Goal: Task Accomplishment & Management: Use online tool/utility

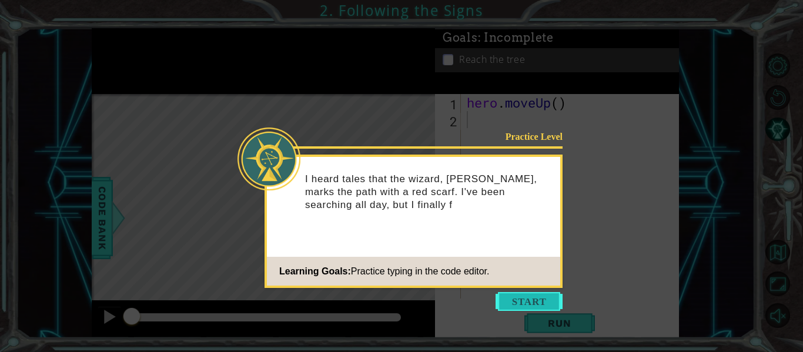
click at [544, 295] on button "Start" at bounding box center [529, 301] width 67 height 19
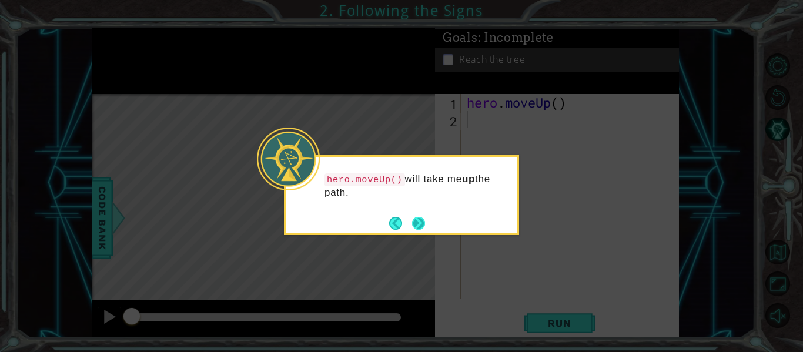
click at [420, 224] on button "Next" at bounding box center [419, 224] width 18 height 18
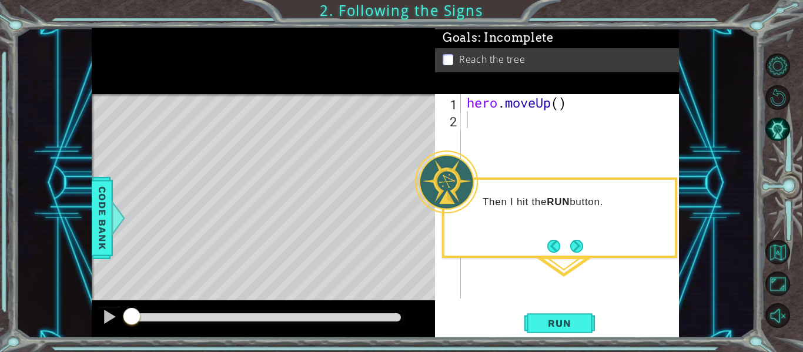
click at [576, 255] on div "Then I hit the RUN button." at bounding box center [559, 218] width 235 height 81
click at [578, 243] on button "Next" at bounding box center [576, 246] width 17 height 17
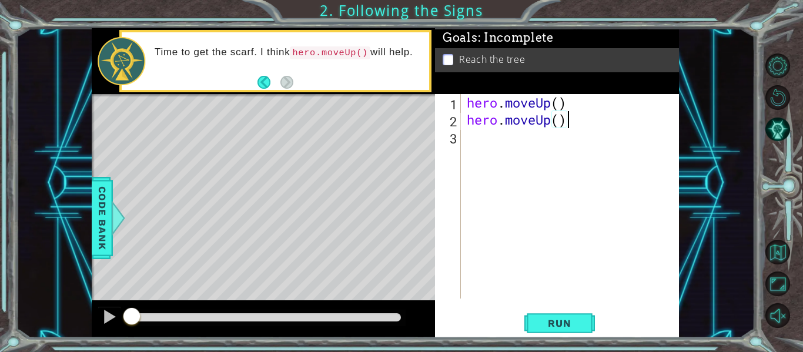
scroll to position [0, 4]
type textarea "hero.moveUp()"
click at [548, 320] on span "Run" at bounding box center [559, 323] width 46 height 12
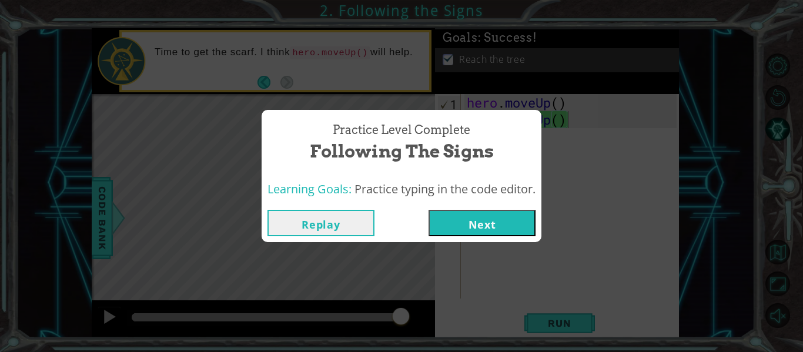
click at [497, 230] on button "Next" at bounding box center [482, 223] width 107 height 26
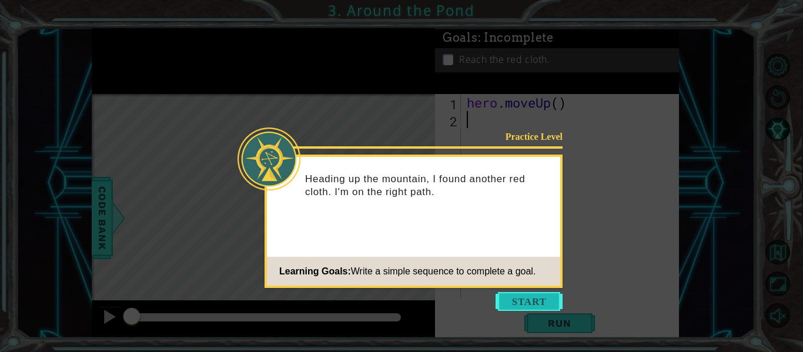
click at [545, 305] on button "Start" at bounding box center [529, 301] width 67 height 19
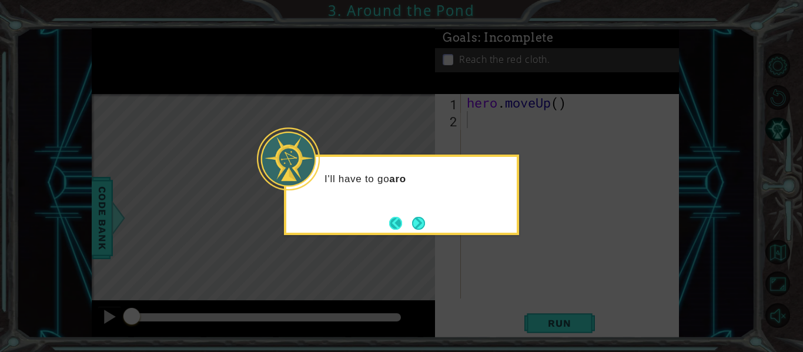
click at [407, 220] on button "Back" at bounding box center [400, 223] width 23 height 13
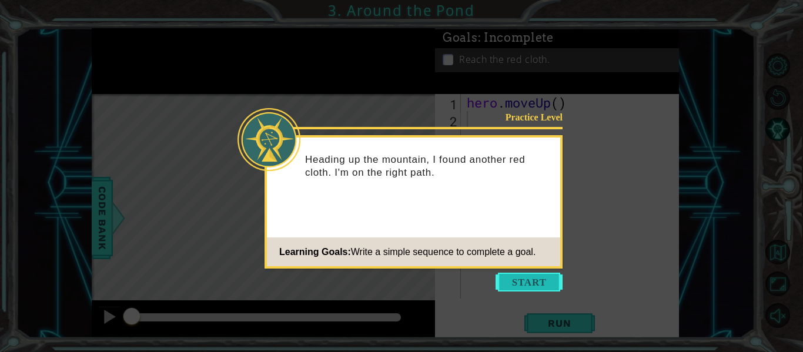
click at [547, 285] on button "Start" at bounding box center [529, 282] width 67 height 19
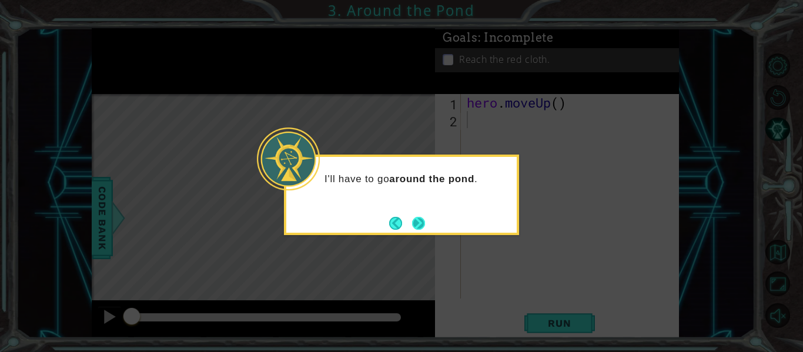
click at [419, 225] on button "Next" at bounding box center [418, 223] width 15 height 15
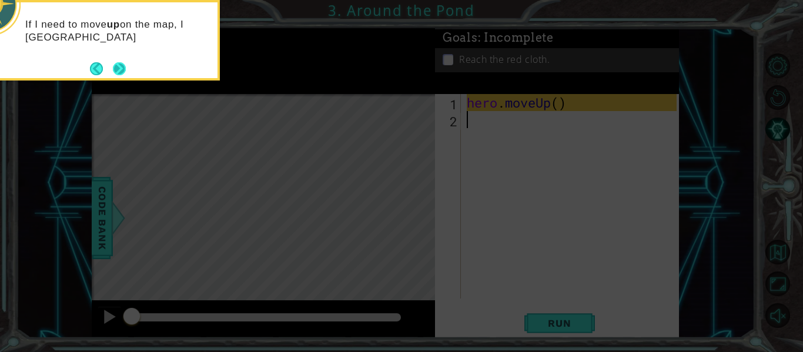
click at [123, 72] on button "Next" at bounding box center [120, 69] width 14 height 14
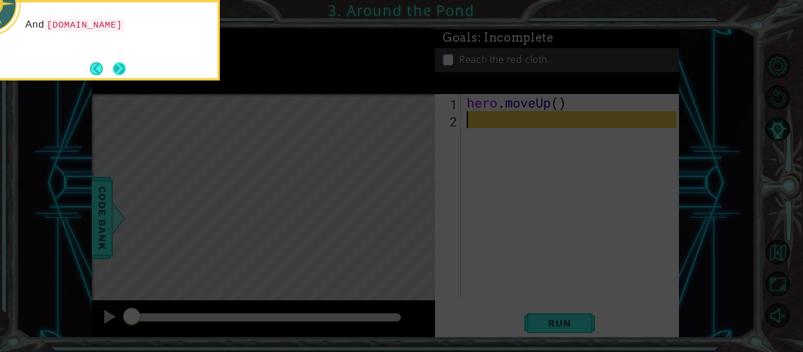
click at [125, 72] on button "Next" at bounding box center [119, 68] width 15 height 15
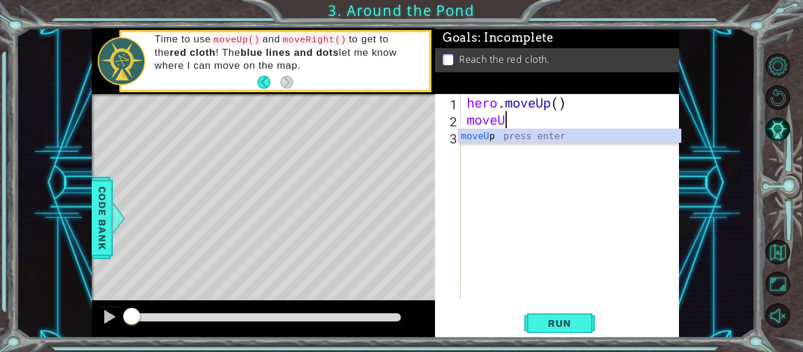
scroll to position [0, 2]
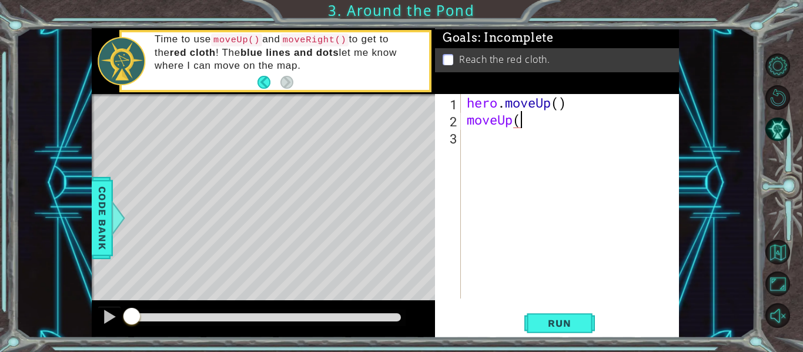
type textarea "moveUp()"
click at [466, 135] on div "hero . moveUp ( ) moveUp ( )" at bounding box center [573, 213] width 218 height 239
type textarea "m"
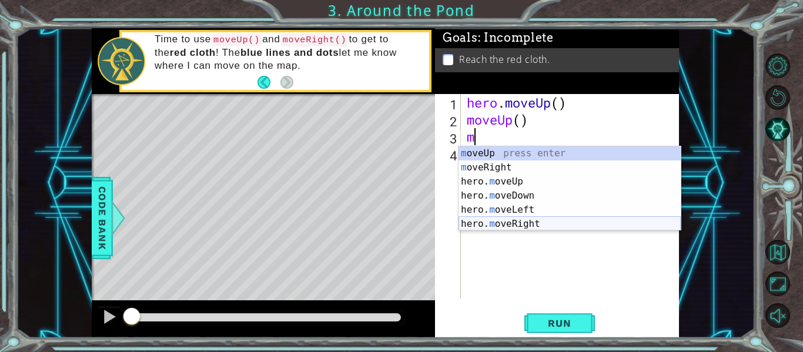
click at [532, 221] on div "m oveUp press enter m oveRight press enter hero. m oveUp press enter hero. m ov…" at bounding box center [570, 202] width 222 height 113
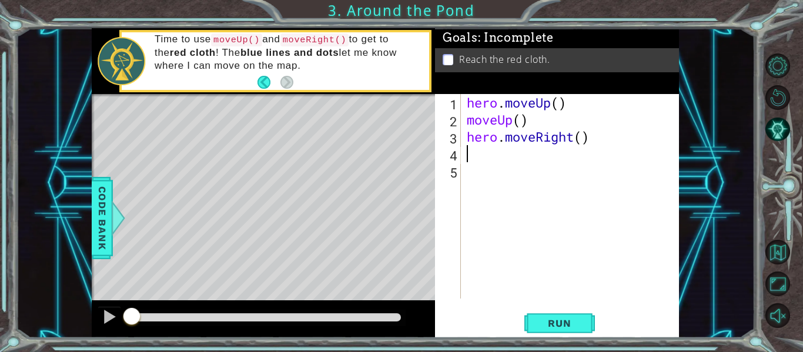
click at [504, 143] on div "hero . moveUp ( ) moveUp ( ) hero . moveRight ( )" at bounding box center [573, 213] width 218 height 239
drag, startPoint x: 504, startPoint y: 143, endPoint x: 468, endPoint y: 143, distance: 35.9
click at [468, 143] on div "hero . moveUp ( ) moveUp ( ) hero . moveRight ( )" at bounding box center [573, 213] width 218 height 239
click at [556, 139] on div "hero . moveUp ( ) moveUp ( ) moveRight ( )" at bounding box center [573, 213] width 218 height 239
click at [550, 319] on span "Run" at bounding box center [559, 323] width 46 height 12
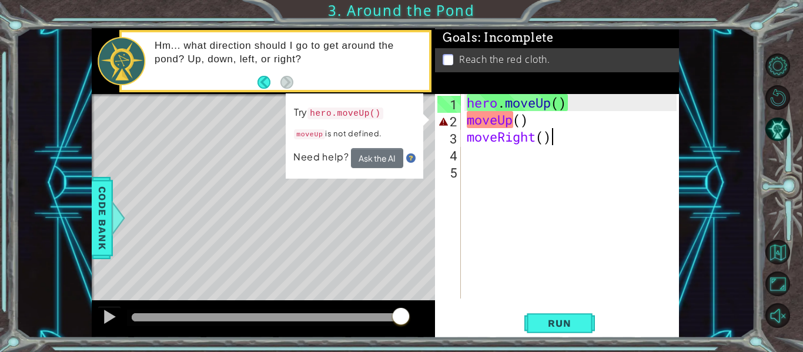
click at [533, 123] on div "hero . moveUp ( ) moveUp ( ) moveRight ( )" at bounding box center [573, 213] width 218 height 239
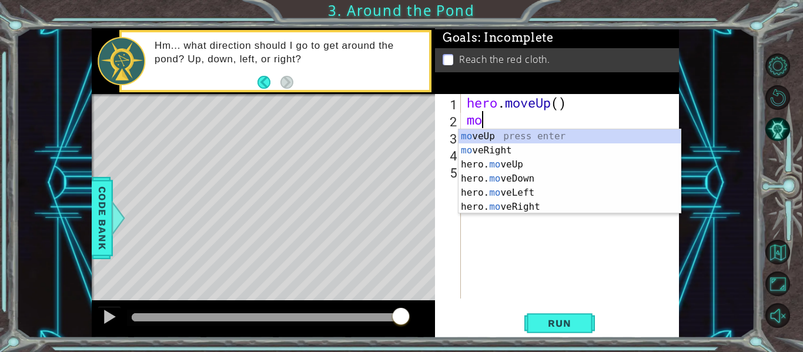
type textarea "m"
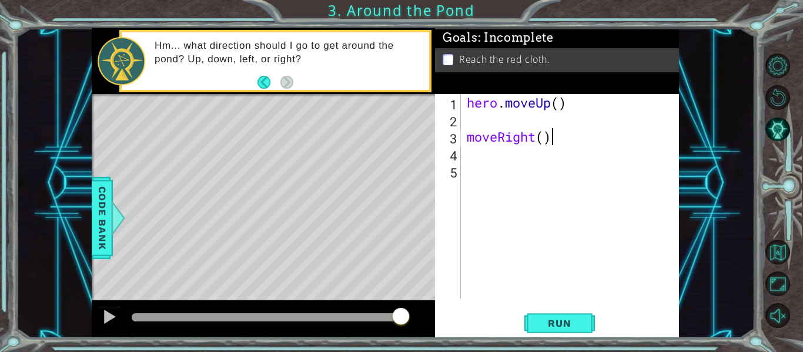
click at [551, 139] on div "hero . moveUp ( ) moveRight ( )" at bounding box center [573, 213] width 218 height 239
type textarea "moveRight()"
drag, startPoint x: 551, startPoint y: 139, endPoint x: 454, endPoint y: 138, distance: 96.4
click at [454, 138] on div "moveRight() 1 2 3 4 5 hero . moveUp ( ) moveRight ( ) ההההההההההההההההההההההההה…" at bounding box center [556, 196] width 242 height 205
click at [467, 118] on div "hero . moveUp ( )" at bounding box center [573, 213] width 218 height 239
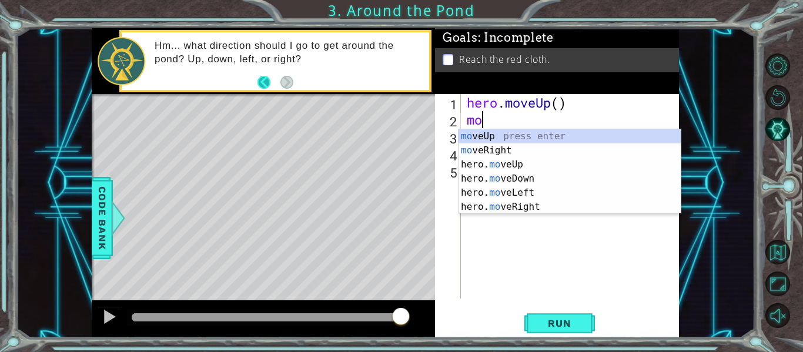
click at [263, 82] on button "Back" at bounding box center [268, 82] width 23 height 13
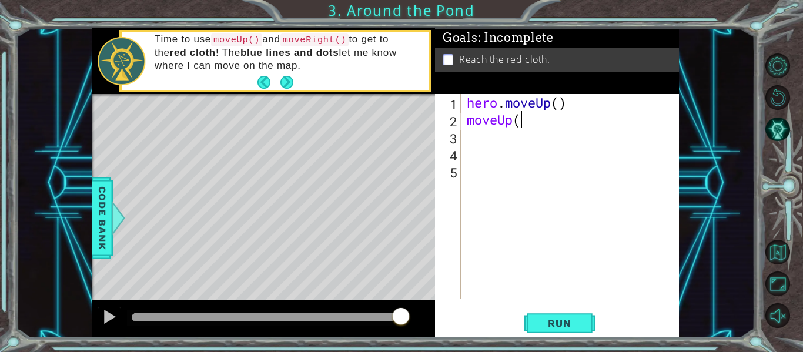
scroll to position [0, 2]
click at [556, 320] on span "Run" at bounding box center [559, 323] width 46 height 12
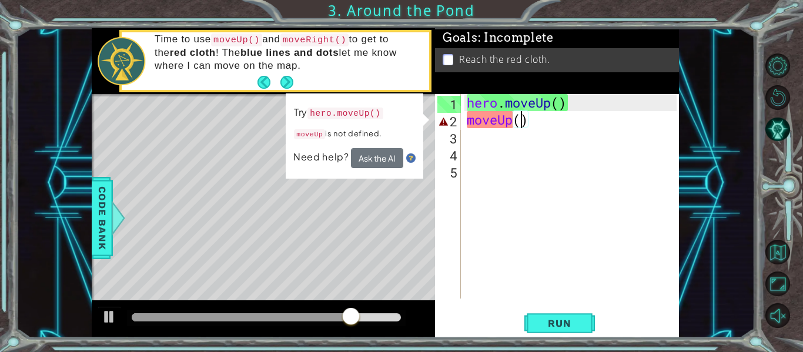
click at [520, 121] on div "hero . moveUp ( ) moveUp ( )" at bounding box center [573, 213] width 218 height 239
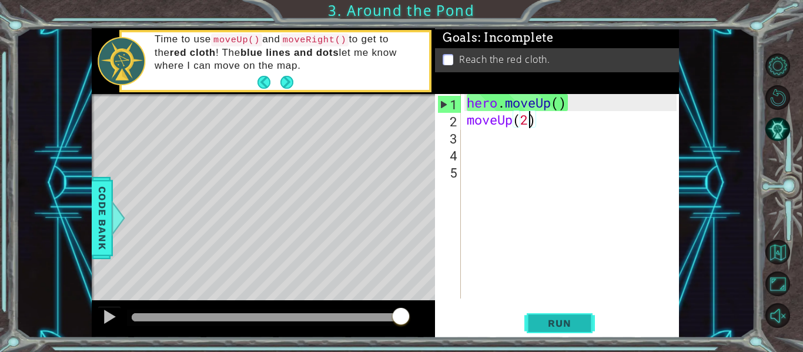
click at [575, 320] on span "Run" at bounding box center [559, 323] width 46 height 12
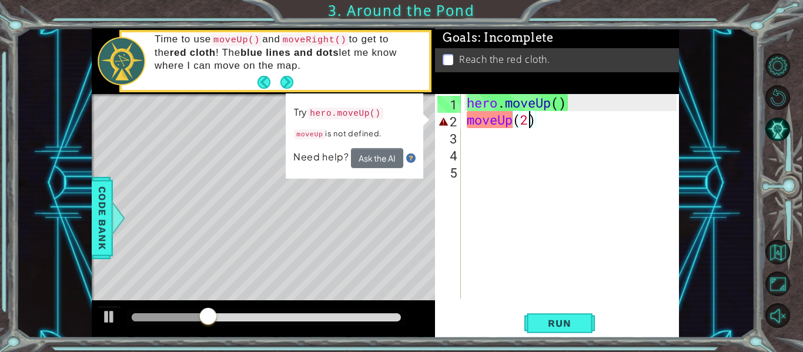
click at [322, 153] on span "Need help?" at bounding box center [322, 157] width 58 height 12
click at [330, 154] on span "Need help?" at bounding box center [322, 157] width 58 height 12
click at [309, 155] on span "Need help?" at bounding box center [322, 157] width 58 height 12
click at [287, 83] on button "Next" at bounding box center [287, 82] width 14 height 14
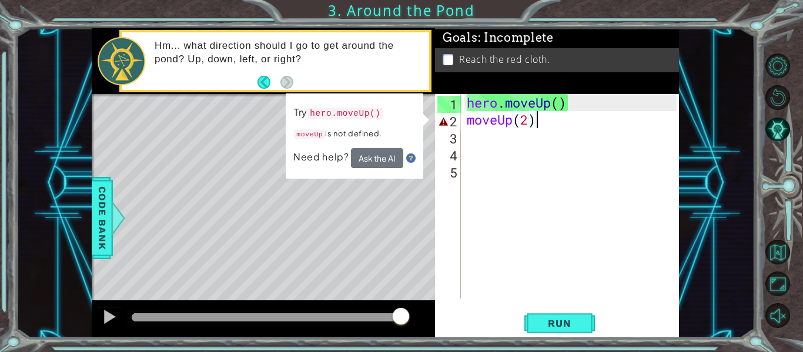
click at [535, 125] on div "hero . moveUp ( ) moveUp ( 2 )" at bounding box center [573, 213] width 218 height 239
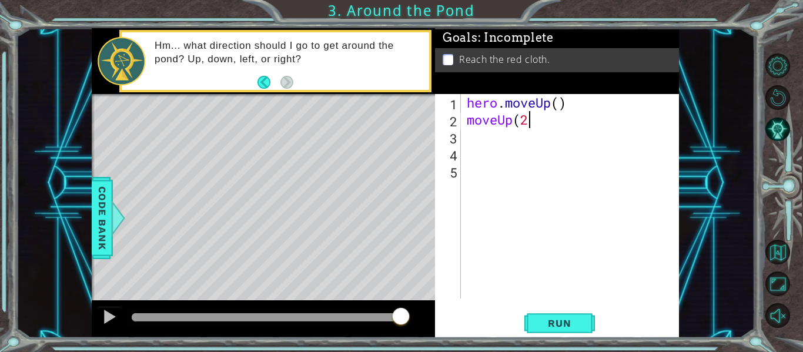
scroll to position [0, 0]
type textarea "m"
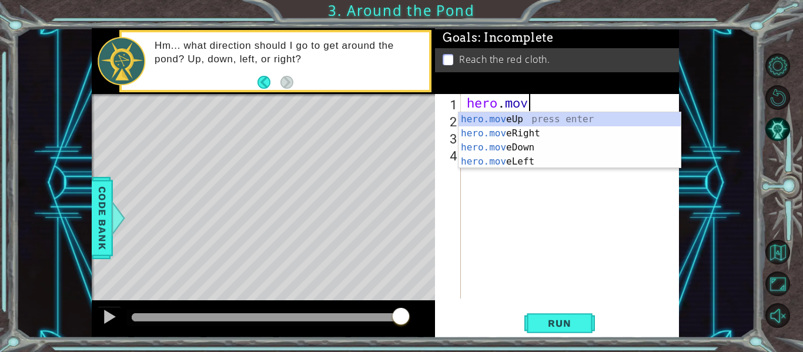
scroll to position [0, 2]
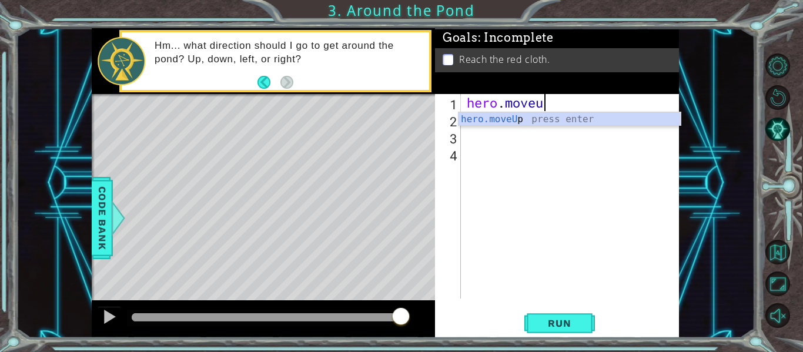
type textarea "hero.moveup"
click at [470, 130] on div "hero . moveup" at bounding box center [573, 213] width 218 height 239
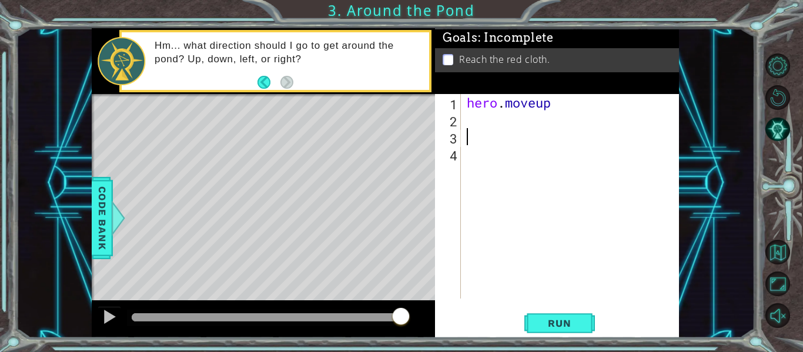
scroll to position [0, 0]
click at [464, 124] on div "hero . moveup" at bounding box center [573, 213] width 218 height 239
click at [542, 106] on div "hero . moveup" at bounding box center [573, 213] width 218 height 239
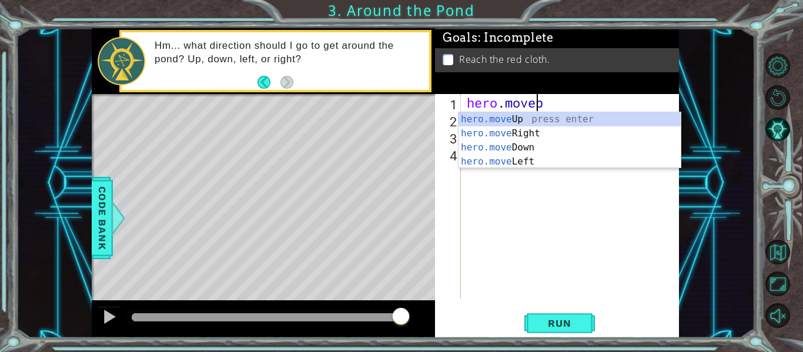
type textarea "hero.moveUp"
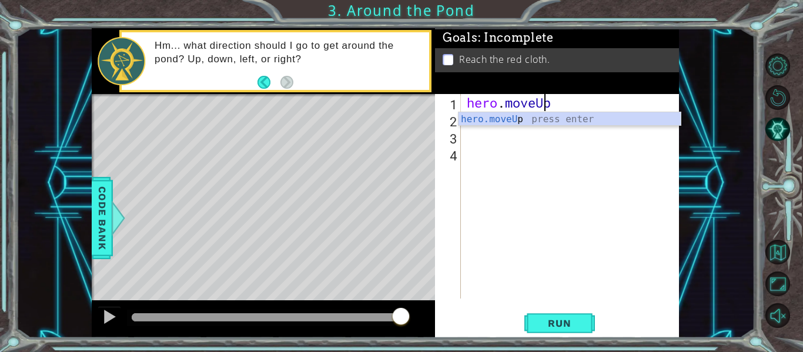
scroll to position [0, 4]
click at [460, 129] on div "2" at bounding box center [449, 121] width 24 height 17
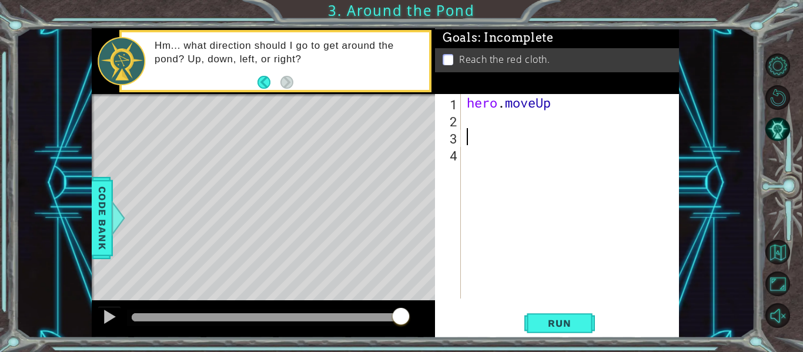
scroll to position [0, 0]
click at [464, 125] on div "1 2 3 4 hero . moveUp ההההההההההההההההההההההההההההההההההההההההההההההההההההההההה…" at bounding box center [556, 196] width 242 height 205
click at [471, 123] on div "hero . moveUp" at bounding box center [573, 213] width 218 height 239
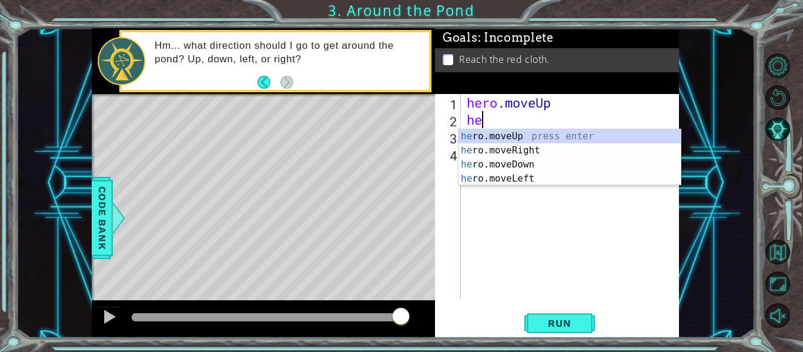
scroll to position [0, 1]
type textarea "hero."
click at [511, 138] on div "hero. moveUp press enter hero. moveRight press enter hero. moveDown press enter…" at bounding box center [570, 171] width 222 height 85
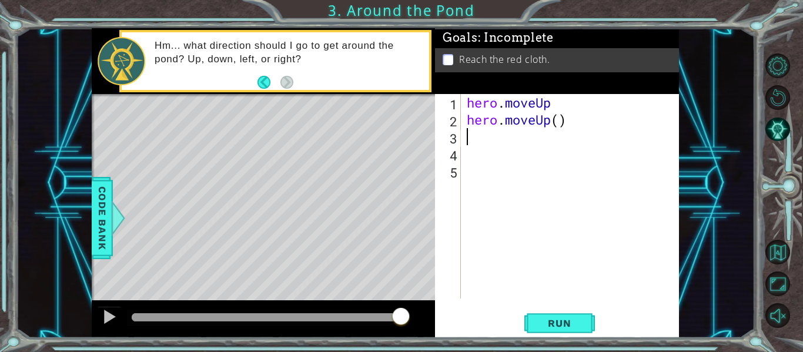
scroll to position [0, 0]
click at [568, 326] on span "Run" at bounding box center [559, 323] width 46 height 12
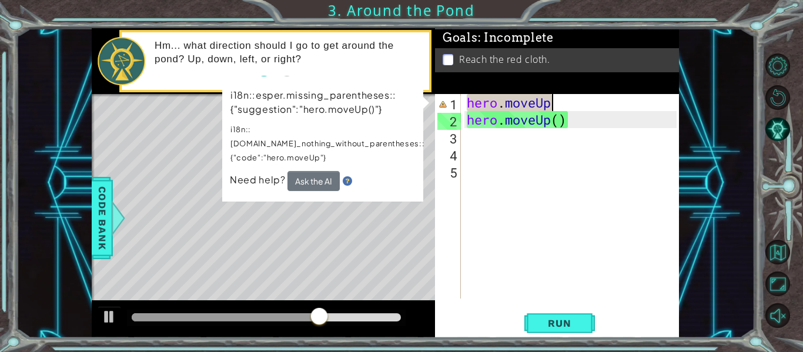
click at [554, 105] on div "hero . moveUp hero . moveUp ( )" at bounding box center [573, 213] width 218 height 239
click at [568, 123] on div "hero . moveUp hero . moveUp ( )" at bounding box center [573, 213] width 218 height 239
click at [549, 101] on div "hero . moveUp hero . moveUp ( )" at bounding box center [573, 213] width 218 height 239
click at [555, 102] on div "hero . moveUp hero . moveUp ( )" at bounding box center [573, 213] width 218 height 239
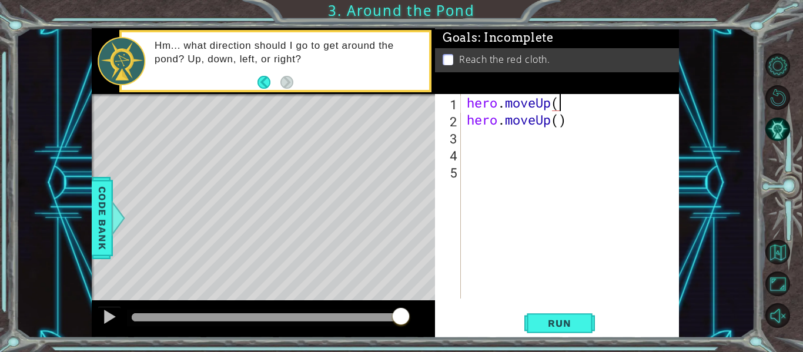
scroll to position [0, 4]
click at [571, 126] on div "hero . moveUp ( ) hero . moveUp ( )" at bounding box center [573, 213] width 218 height 239
type textarea "hero.moveUp()"
click at [569, 312] on button "Run" at bounding box center [559, 324] width 71 height 24
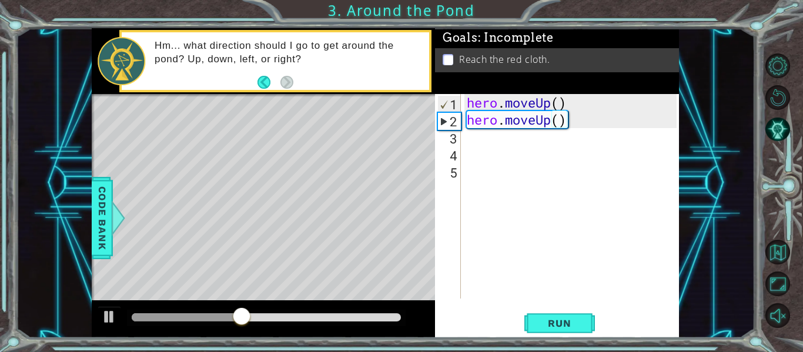
click at [463, 140] on div "hero.moveUp() 1 2 3 4 5 hero . moveUp ( ) hero . moveUp ( ) ההההההההההההההההההה…" at bounding box center [556, 196] width 242 height 205
click at [467, 141] on div "hero . moveUp ( ) hero . moveUp ( )" at bounding box center [573, 213] width 218 height 239
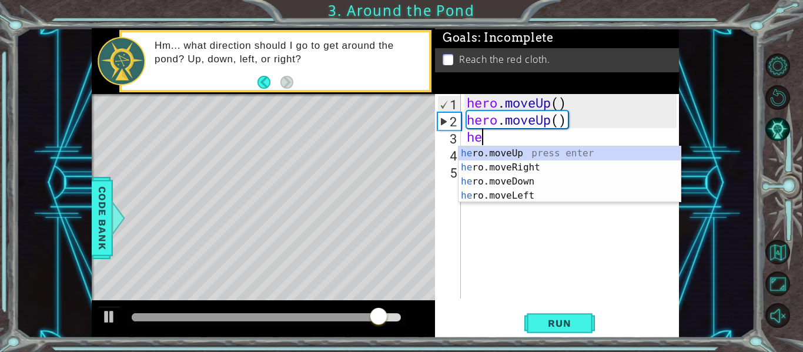
scroll to position [0, 1]
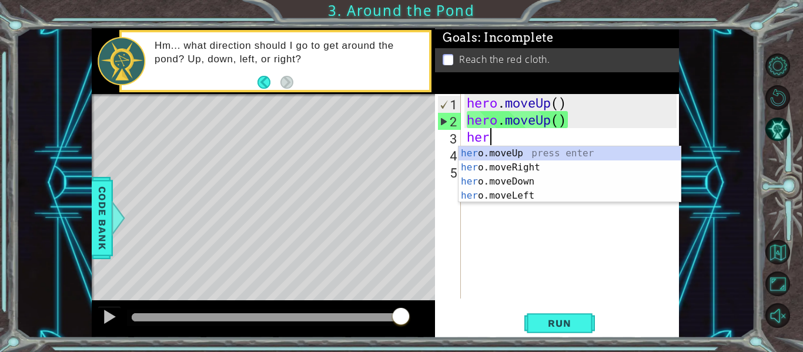
type textarea "hero"
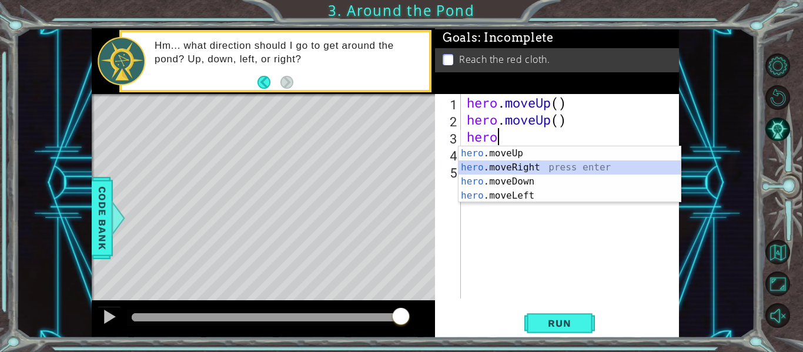
click at [537, 168] on div "hero .moveUp press enter hero .moveRight press enter hero .moveDown press enter…" at bounding box center [570, 188] width 222 height 85
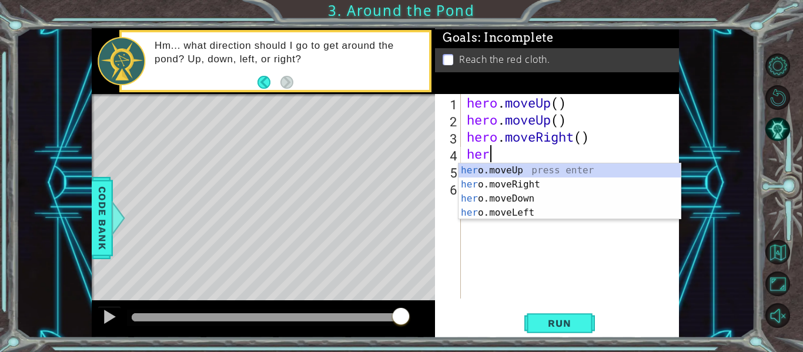
type textarea "hero"
click at [507, 172] on div "hero .moveUp press enter hero .moveRight press enter hero .moveDown press enter…" at bounding box center [570, 205] width 222 height 85
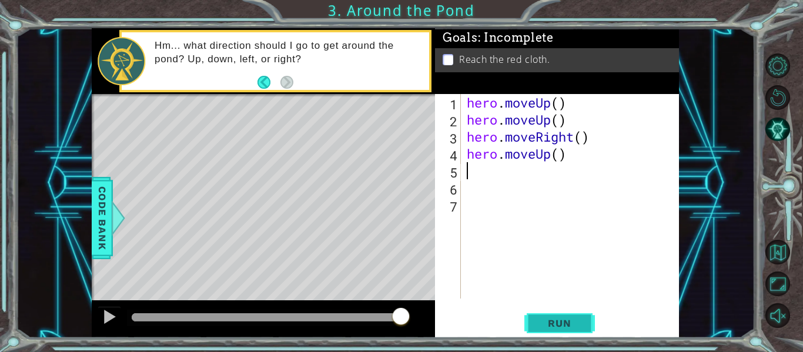
click at [560, 324] on span "Run" at bounding box center [559, 323] width 46 height 12
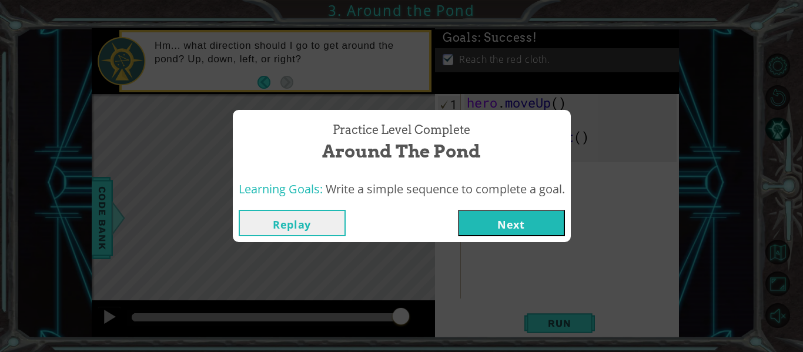
click at [516, 214] on button "Next" at bounding box center [511, 223] width 107 height 26
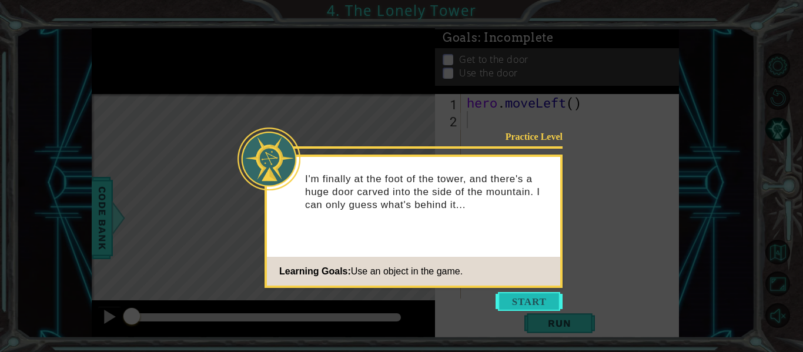
click at [522, 297] on button "Start" at bounding box center [529, 301] width 67 height 19
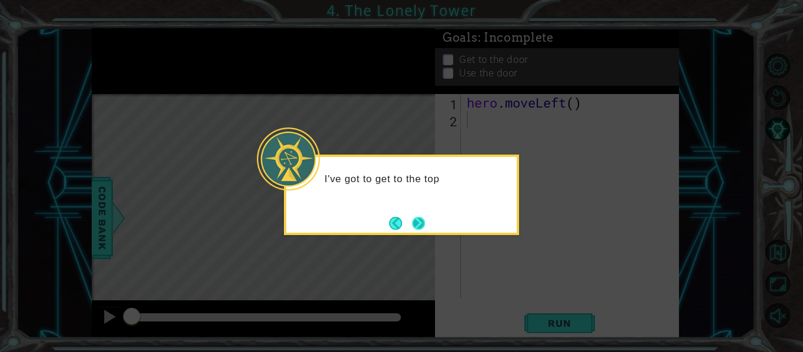
click at [412, 225] on button "Next" at bounding box center [418, 222] width 19 height 19
click at [419, 226] on button "Next" at bounding box center [418, 223] width 16 height 16
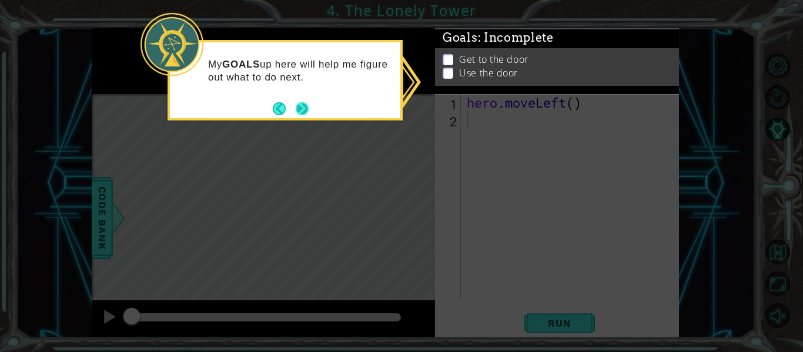
click at [303, 109] on button "Next" at bounding box center [302, 108] width 16 height 16
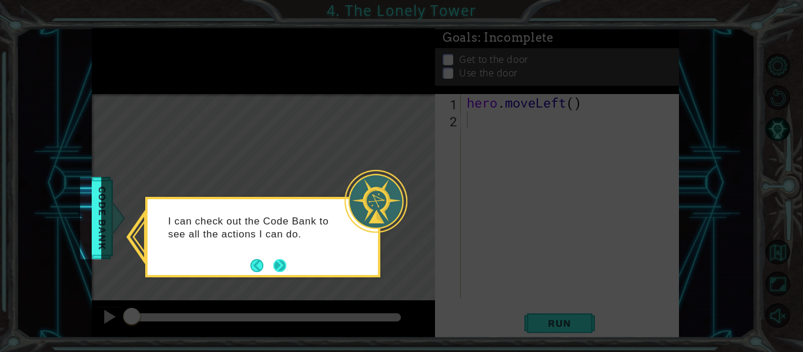
click at [282, 268] on button "Next" at bounding box center [279, 265] width 19 height 19
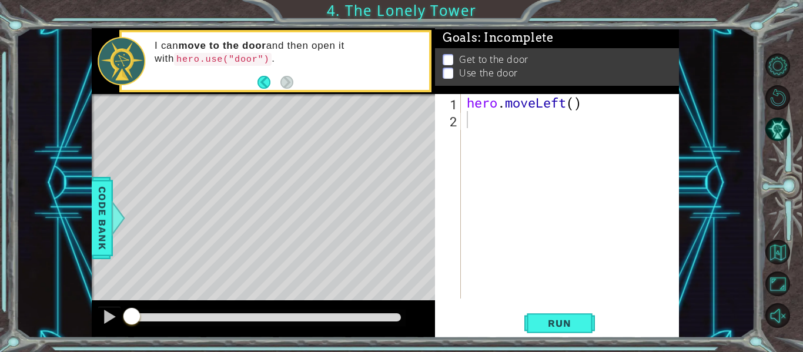
click at [447, 57] on p at bounding box center [448, 59] width 11 height 11
click at [445, 69] on p at bounding box center [448, 73] width 11 height 11
click at [465, 124] on div "hero . moveLeft ( )" at bounding box center [573, 213] width 218 height 239
click at [575, 327] on span "Run" at bounding box center [559, 323] width 46 height 12
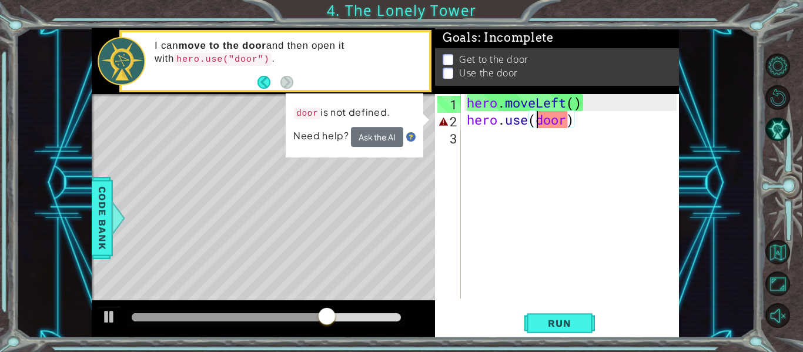
click at [536, 114] on div "hero . moveLeft ( ) hero . use ( door )" at bounding box center [573, 213] width 218 height 239
click at [325, 135] on span "Need help?" at bounding box center [322, 135] width 58 height 12
click at [413, 139] on img at bounding box center [410, 136] width 9 height 9
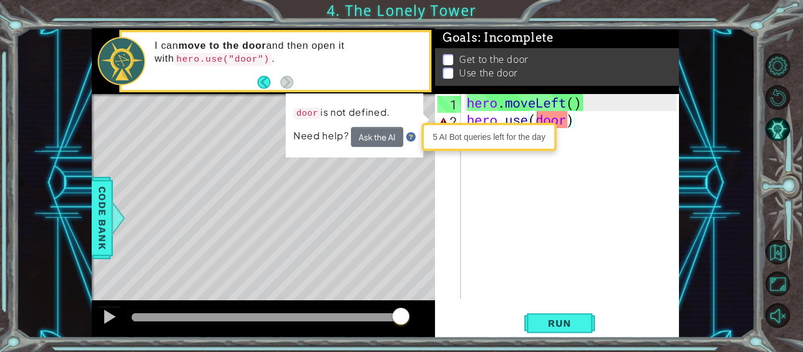
click at [402, 185] on div "Level Map" at bounding box center [363, 267] width 543 height 346
click at [230, 51] on strong "move to the door" at bounding box center [222, 45] width 88 height 11
click at [262, 79] on button "Back" at bounding box center [268, 82] width 23 height 13
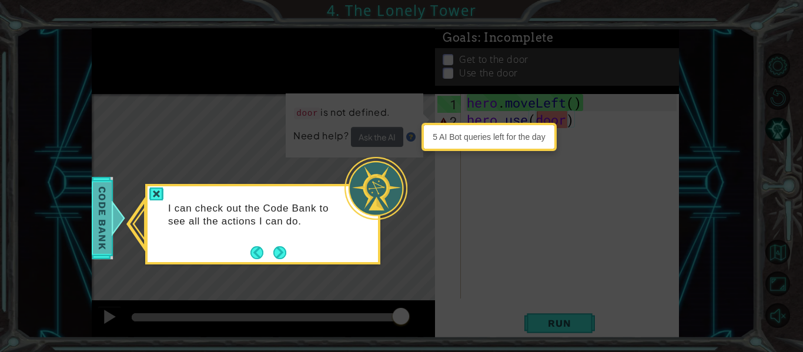
click at [106, 211] on span "Code Bank" at bounding box center [97, 218] width 19 height 72
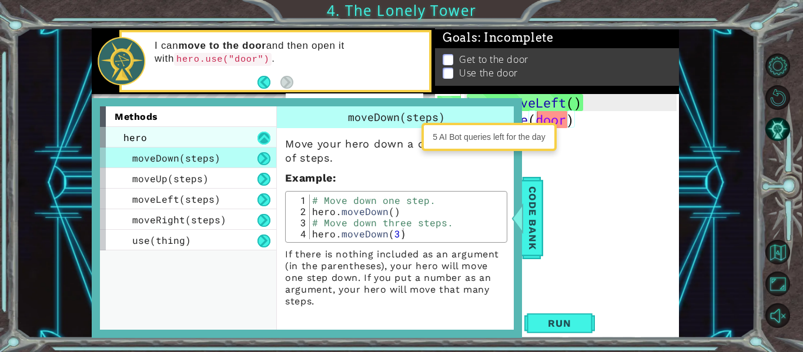
click at [263, 138] on button at bounding box center [263, 138] width 13 height 13
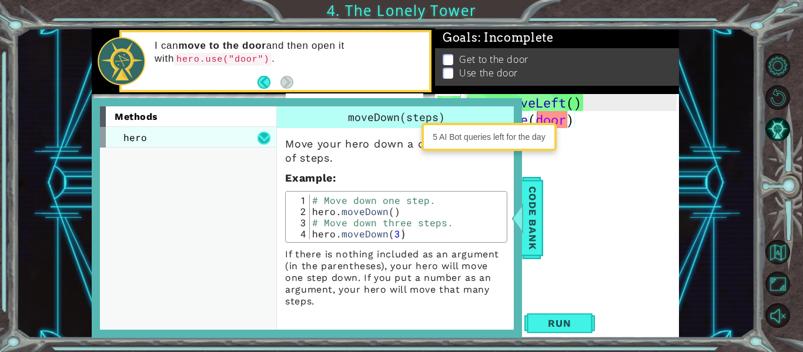
click at [263, 138] on button at bounding box center [263, 138] width 13 height 13
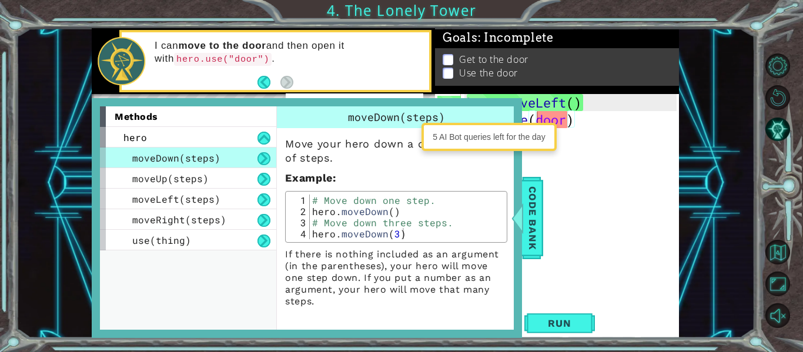
click at [265, 159] on button at bounding box center [263, 158] width 13 height 13
click at [529, 215] on span "Code Bank" at bounding box center [532, 218] width 19 height 72
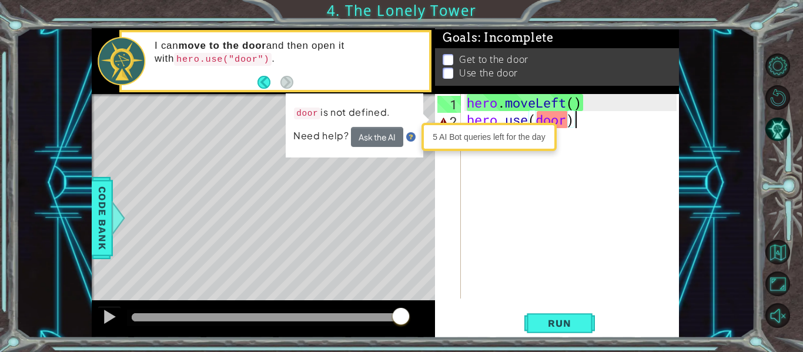
click at [583, 113] on div "hero . moveLeft ( ) hero . use ( door )" at bounding box center [573, 213] width 218 height 239
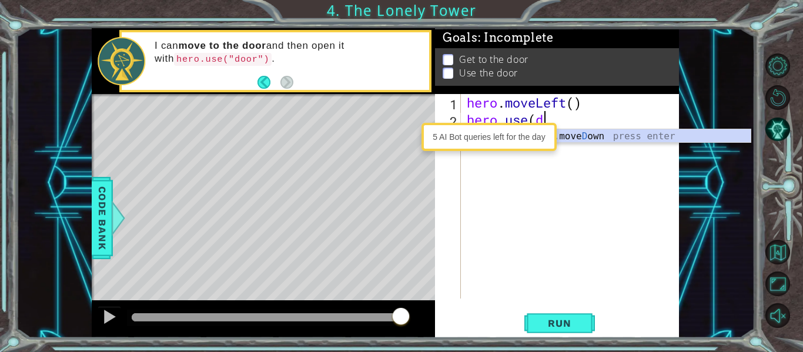
scroll to position [0, 2]
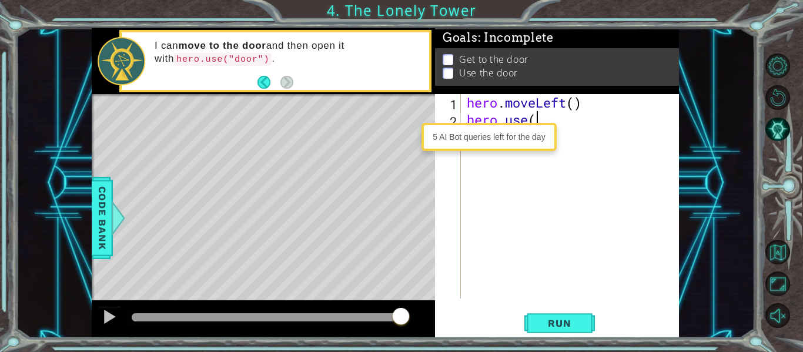
type textarea "hero.use"
click at [500, 148] on div "5 AI Bot queries left for the day" at bounding box center [489, 137] width 135 height 28
click at [518, 143] on div "5 AI Bot queries left for the day" at bounding box center [488, 137] width 129 height 22
click at [552, 130] on div "5 AI Bot queries left for the day" at bounding box center [488, 137] width 129 height 22
click at [572, 131] on div "hero . moveLeft ( ) hero . use" at bounding box center [573, 213] width 218 height 239
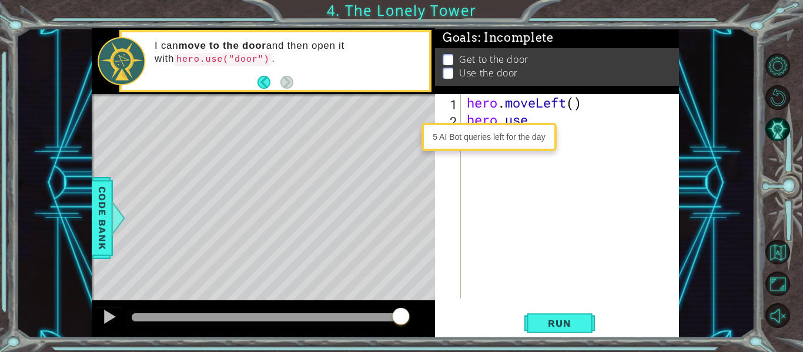
scroll to position [0, 0]
click at [528, 119] on div "hero . moveLeft ( ) hero . use" at bounding box center [573, 213] width 218 height 239
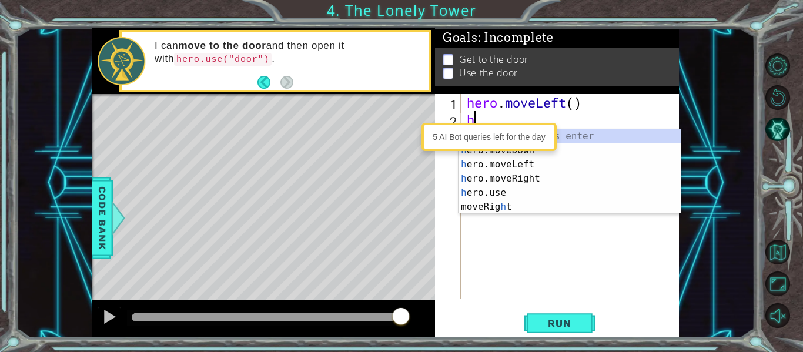
type textarea "h"
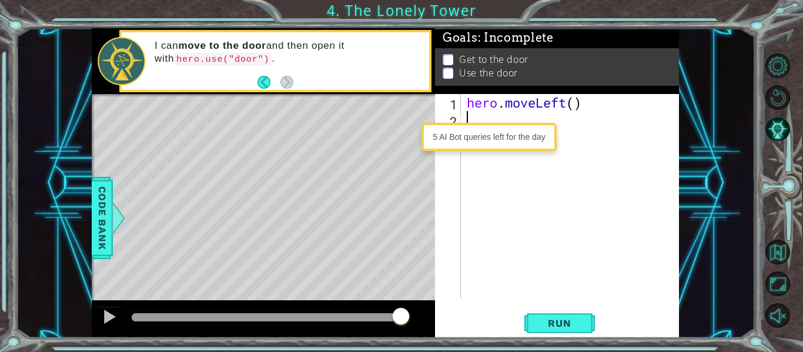
type textarea "hero.moveLeft()"
click at [513, 166] on div "hero . moveLeft ( )" at bounding box center [573, 213] width 218 height 239
drag, startPoint x: 546, startPoint y: 135, endPoint x: 432, endPoint y: 139, distance: 114.1
click at [432, 139] on div "5 AI Bot queries left for the day" at bounding box center [488, 137] width 129 height 22
click at [471, 179] on div "hero . moveLeft ( )" at bounding box center [573, 213] width 218 height 239
